Goal: Find specific page/section: Find specific page/section

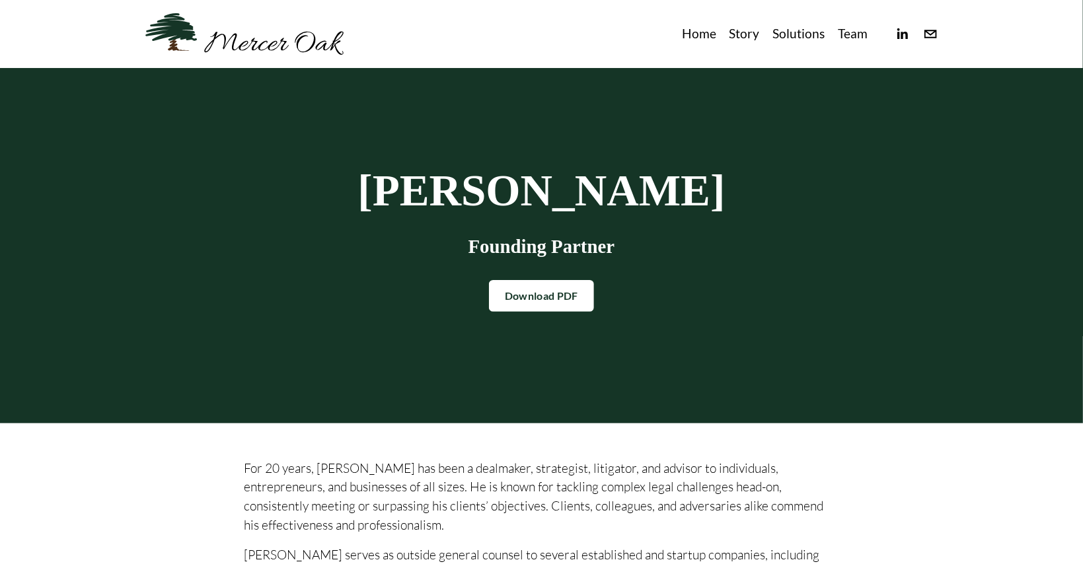
click at [855, 32] on link "Team" at bounding box center [853, 34] width 30 height 22
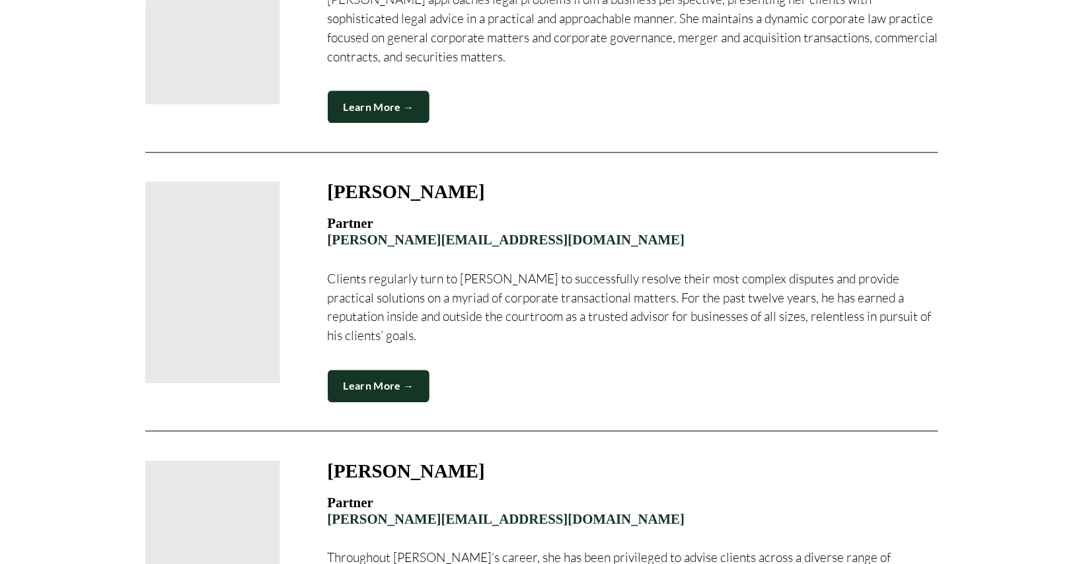
scroll to position [1501, 0]
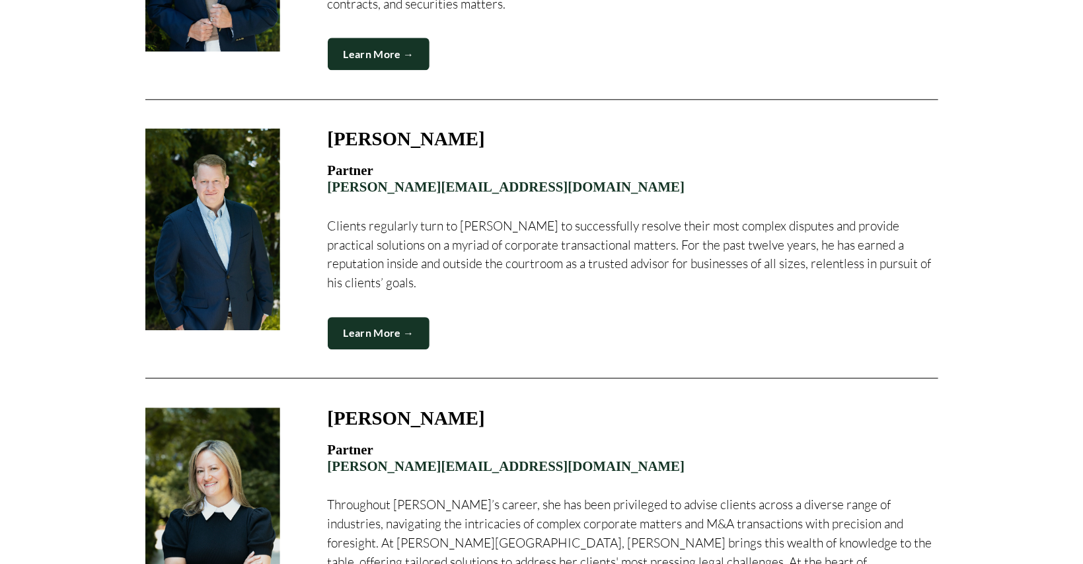
click at [622, 176] on h4 "Partner [PERSON_NAME][EMAIL_ADDRESS][DOMAIN_NAME]" at bounding box center [633, 179] width 610 height 32
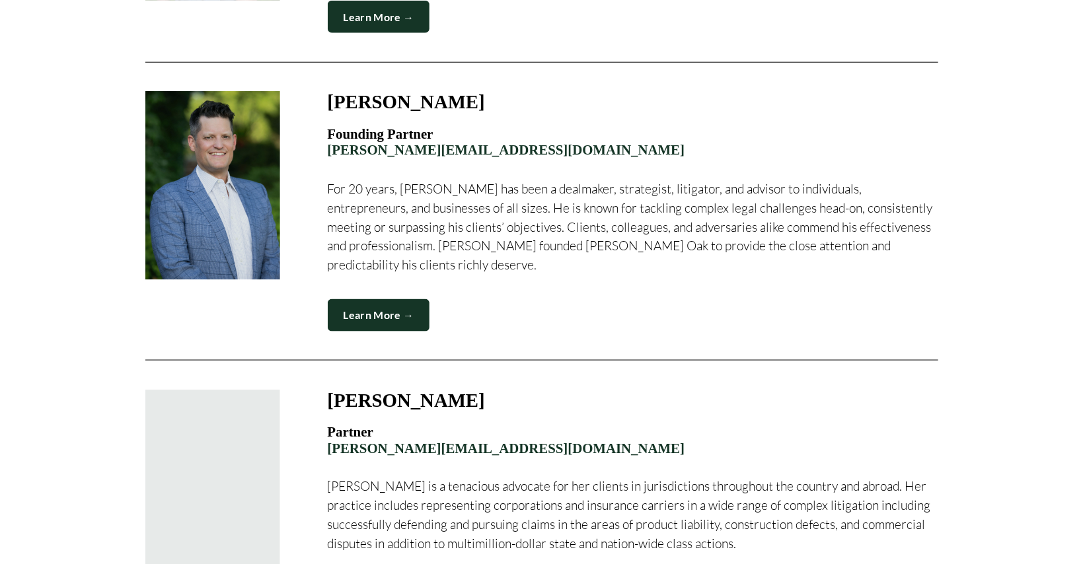
scroll to position [681, 0]
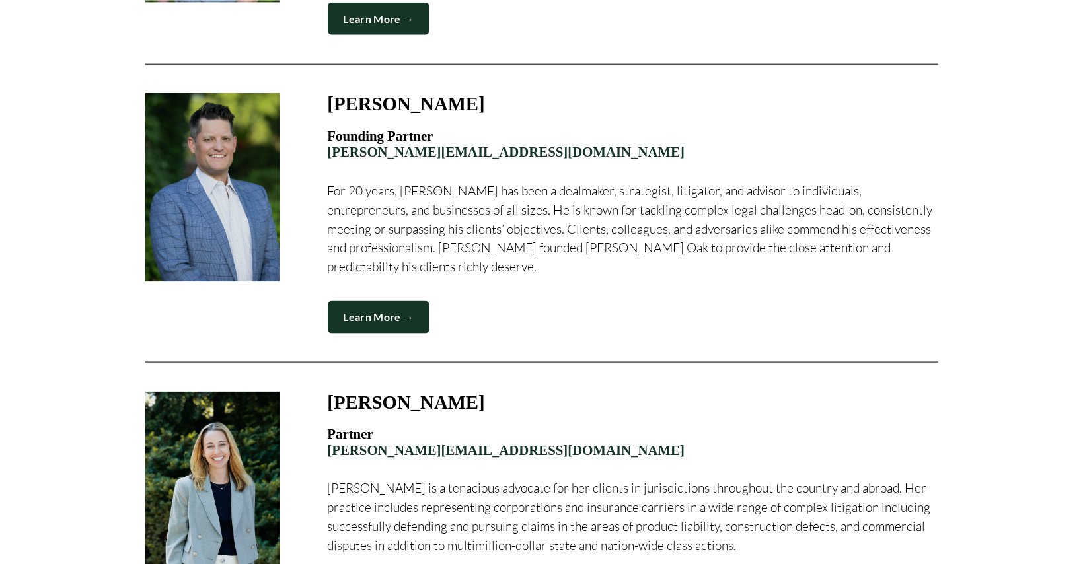
click at [367, 302] on link "Learn More →" at bounding box center [379, 317] width 102 height 32
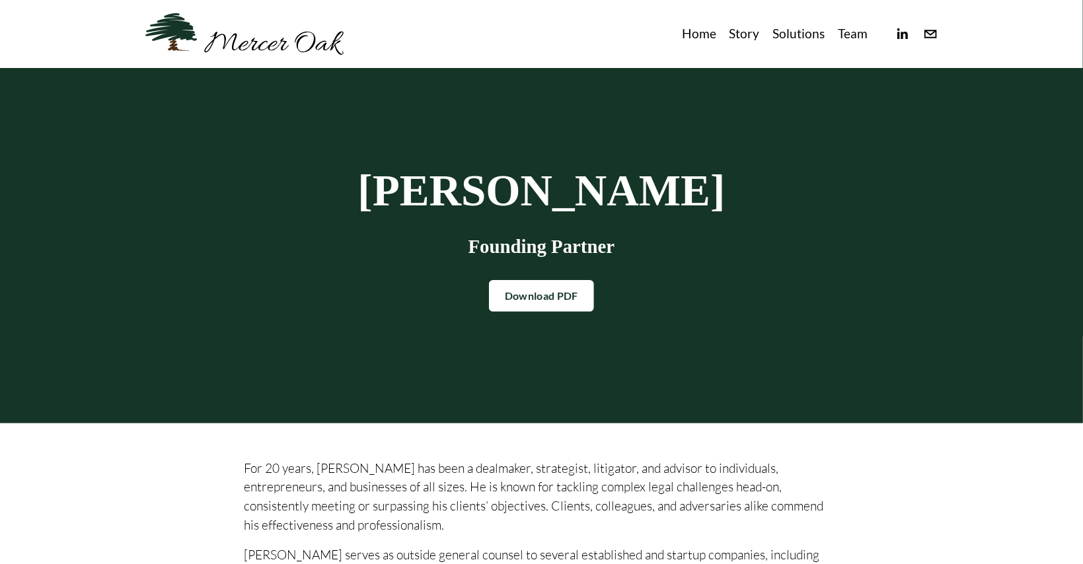
click at [755, 36] on link "Story" at bounding box center [744, 34] width 30 height 22
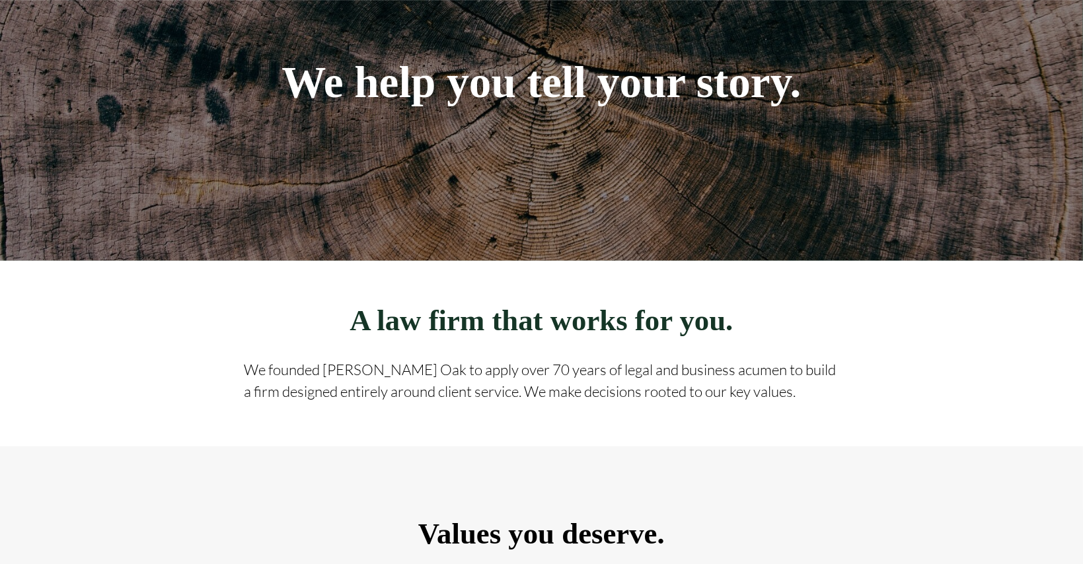
scroll to position [230, 0]
